Goal: Find specific page/section: Find specific page/section

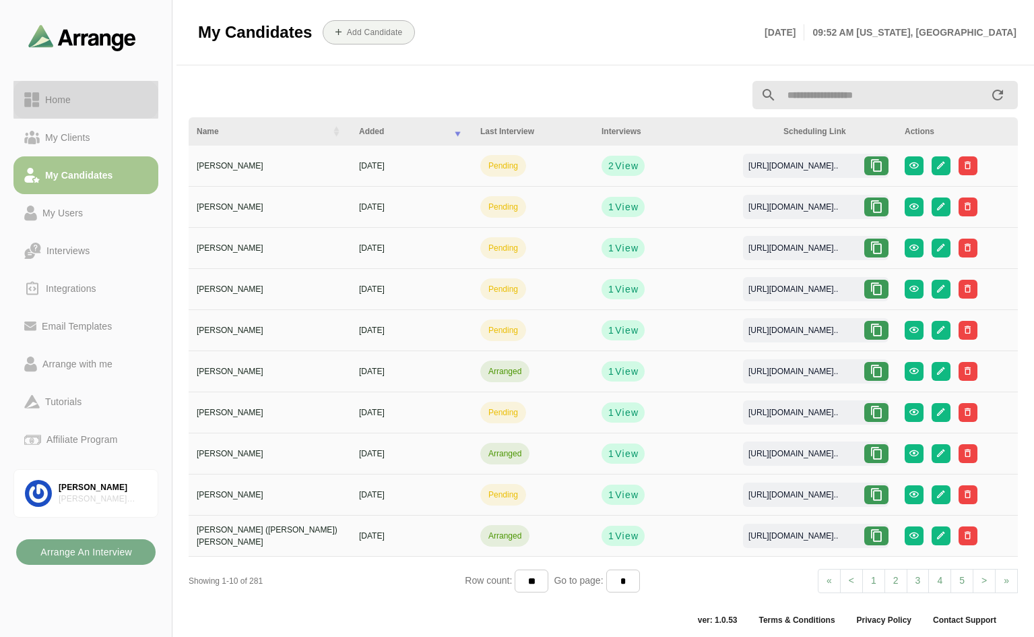
click at [76, 106] on div "Home" at bounding box center [85, 100] width 123 height 16
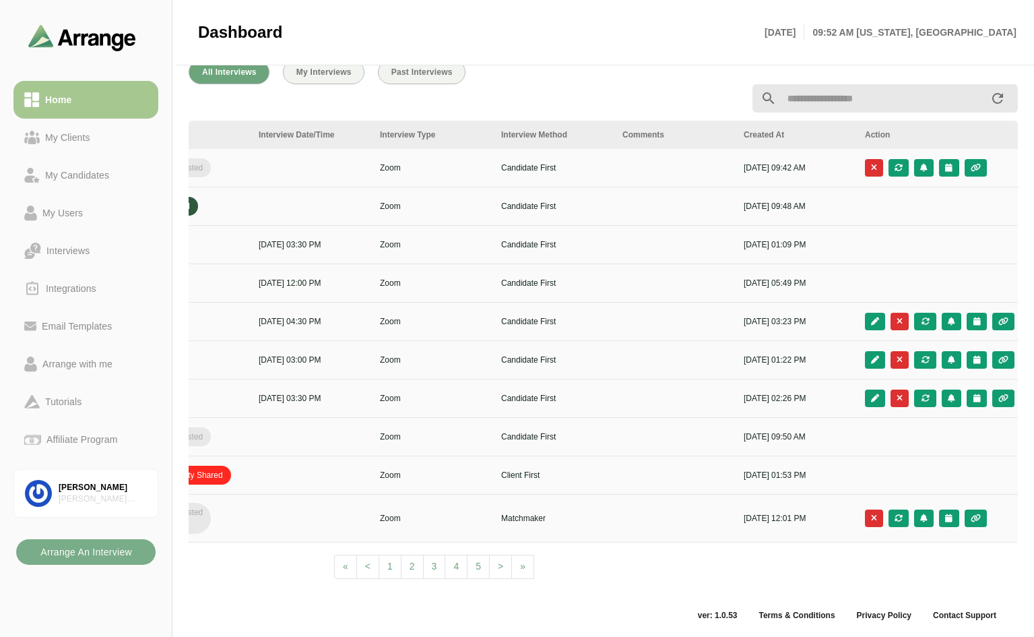
scroll to position [0, 488]
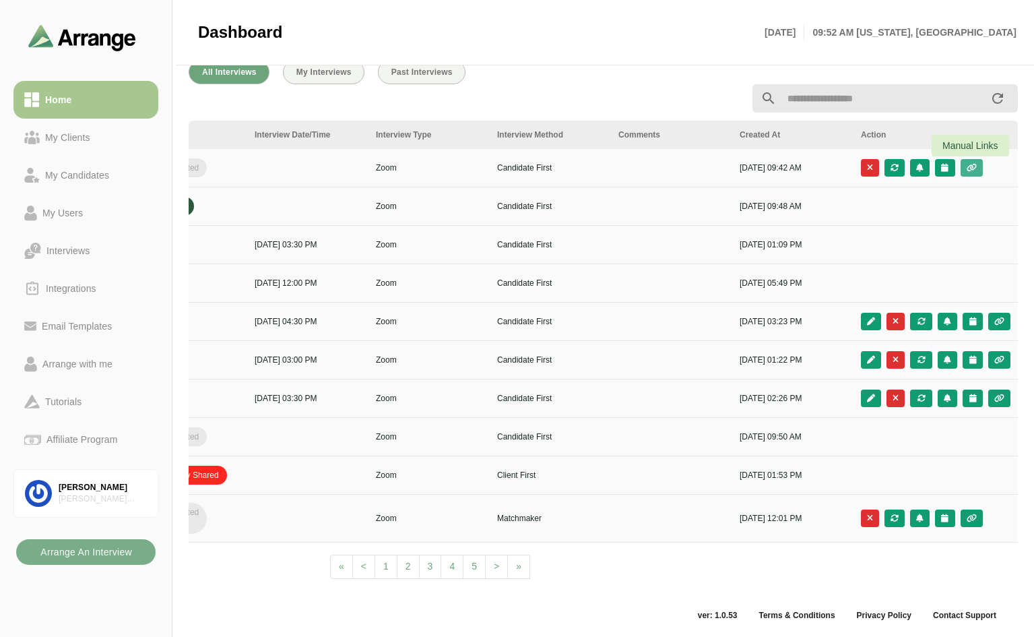
click at [975, 164] on icon "button" at bounding box center [971, 168] width 11 height 8
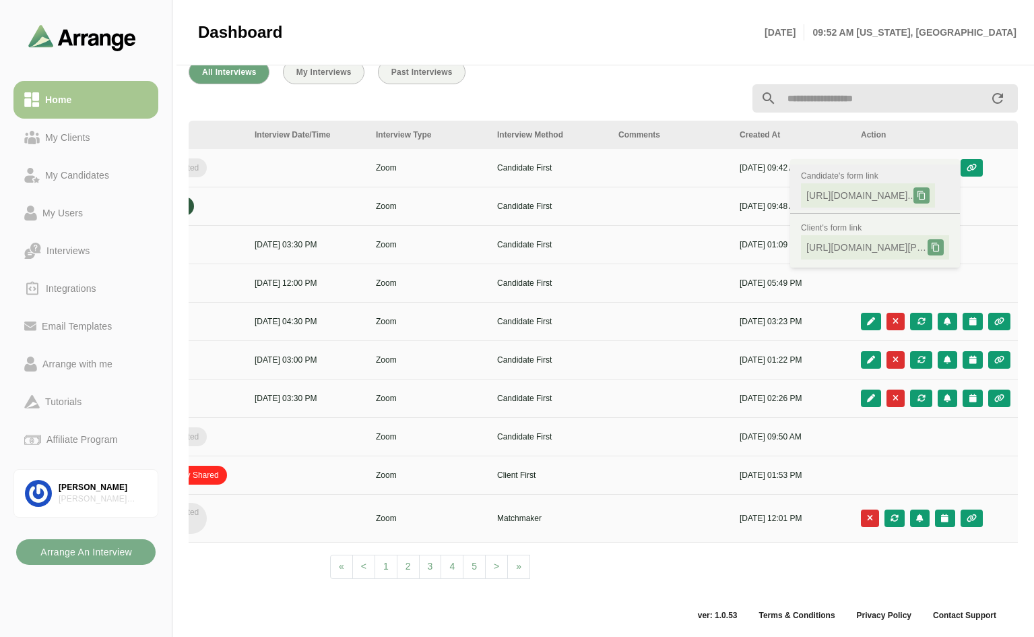
click at [926, 191] on icon at bounding box center [921, 195] width 9 height 9
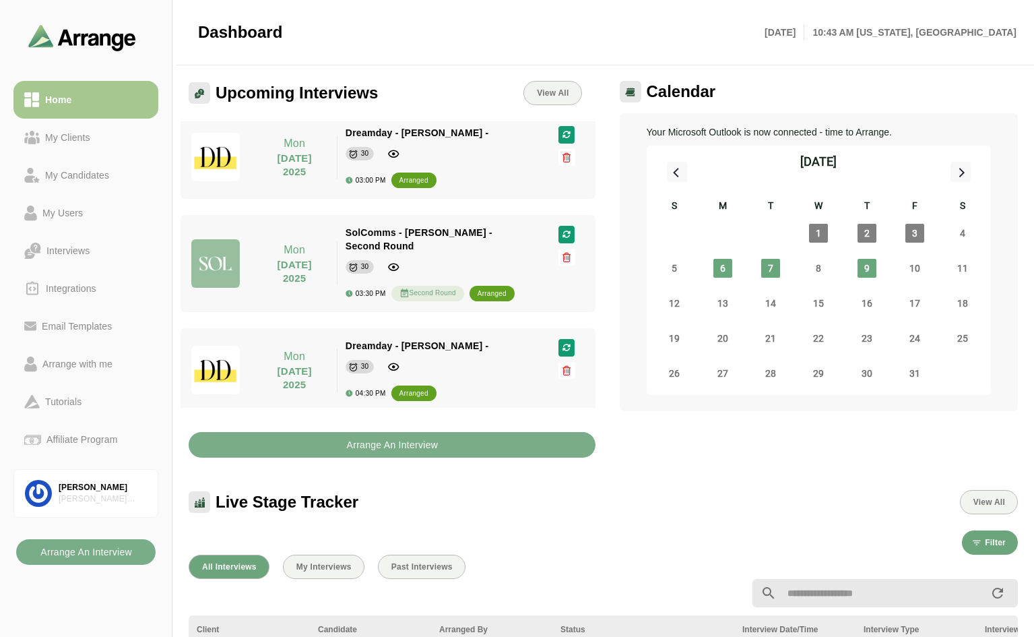
scroll to position [0, 0]
